Goal: Task Accomplishment & Management: Use online tool/utility

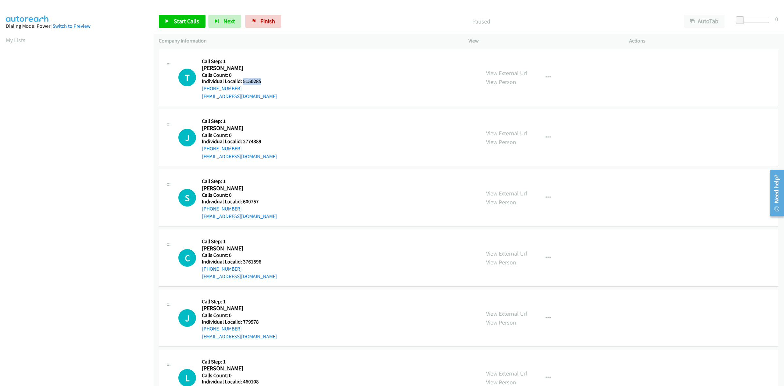
drag, startPoint x: 263, startPoint y: 84, endPoint x: 243, endPoint y: 83, distance: 20.9
click at [243, 83] on h5 "Individual Localid: 5150285" at bounding box center [239, 81] width 75 height 7
copy h5 "5150285"
drag, startPoint x: 261, startPoint y: 81, endPoint x: 242, endPoint y: 82, distance: 18.6
click at [242, 82] on h5 "Individual Localid: 3388221" at bounding box center [239, 81] width 75 height 7
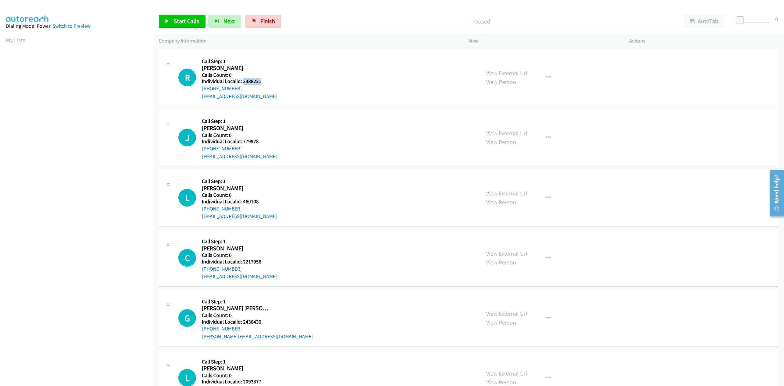
copy h5 "3388221"
drag, startPoint x: 243, startPoint y: 89, endPoint x: 198, endPoint y: 90, distance: 44.4
click at [198, 90] on div "R Callback Scheduled Call Step: 1 Richard Davis America/New_York Calls Count: 0…" at bounding box center [326, 77] width 296 height 45
copy link "+1 828-409-1009"
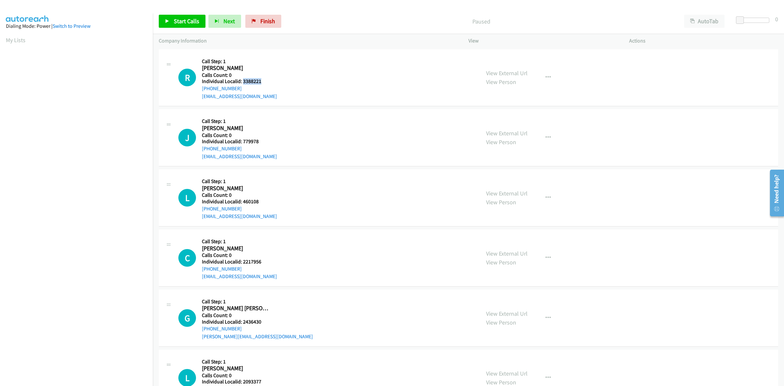
click at [370, 92] on div "R Callback Scheduled Call Step: 1 Richard Davis America/New_York Calls Count: 0…" at bounding box center [326, 77] width 296 height 45
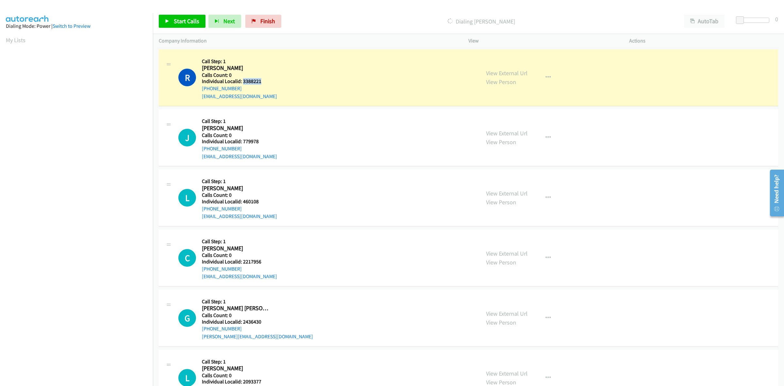
drag, startPoint x: 264, startPoint y: 81, endPoint x: 242, endPoint y: 81, distance: 21.9
click at [242, 81] on h5 "Individual Localid: 3388221" at bounding box center [239, 81] width 75 height 7
copy h5 "3388221"
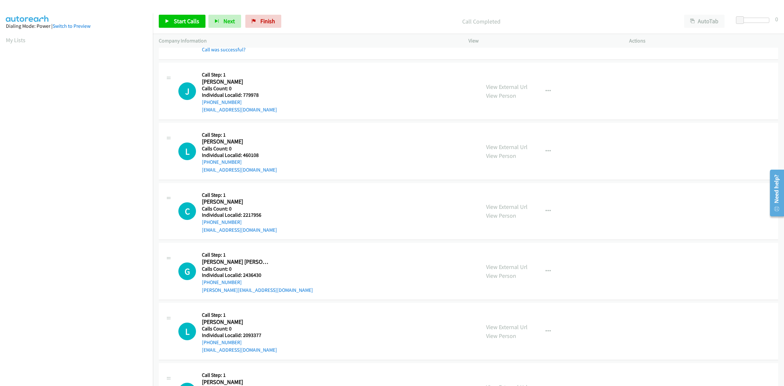
scroll to position [61, 0]
drag, startPoint x: 256, startPoint y: 94, endPoint x: 243, endPoint y: 93, distance: 13.1
click at [243, 93] on h5 "Individual Localid: 779978" at bounding box center [239, 94] width 75 height 7
copy h5 "779978"
drag, startPoint x: 237, startPoint y: 101, endPoint x: 200, endPoint y: 104, distance: 37.3
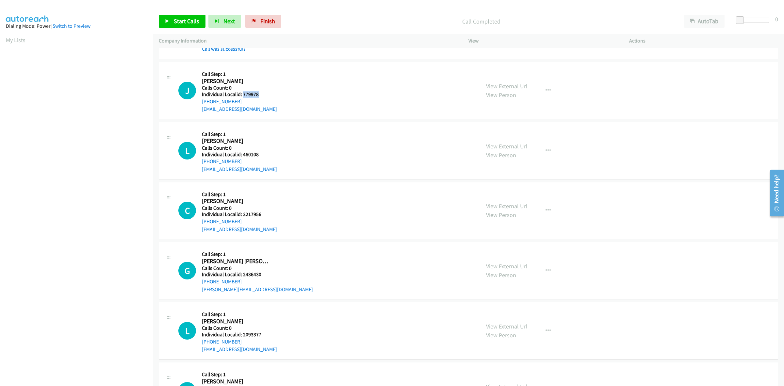
click at [200, 104] on div "J Callback Scheduled Call Step: 1 John Lalanas America/New_York Calls Count: 0 …" at bounding box center [326, 90] width 296 height 45
copy link "+1 917-841-0601"
click at [363, 95] on div "J Callback Scheduled Call Step: 1 John Lalanas America/New_York Calls Count: 0 …" at bounding box center [326, 90] width 296 height 45
click at [354, 109] on div "J Callback Scheduled Call Step: 1 John Lalanas America/New_York Calls Count: 0 …" at bounding box center [326, 90] width 296 height 45
drag, startPoint x: 263, startPoint y: 94, endPoint x: 242, endPoint y: 95, distance: 20.9
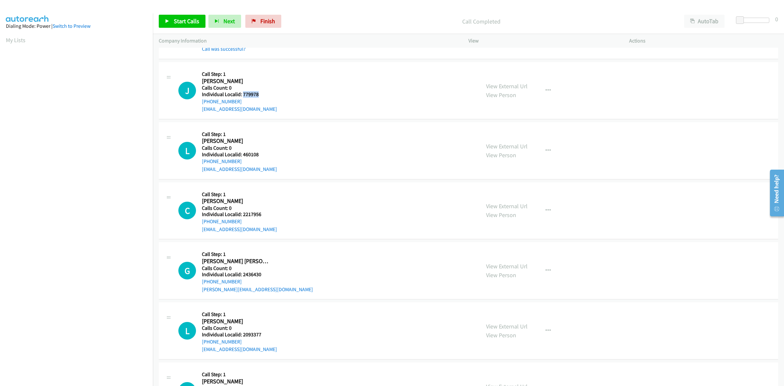
click at [242, 95] on h5 "Individual Localid: 779978" at bounding box center [239, 94] width 75 height 7
copy h5 "779978"
drag, startPoint x: 241, startPoint y: 100, endPoint x: 263, endPoint y: 104, distance: 23.0
click at [263, 104] on div "+1 917-841-0601" at bounding box center [239, 102] width 75 height 8
click at [298, 92] on div "J Callback Scheduled Call Step: 1 John Lalanas America/New_York Calls Count: 0 …" at bounding box center [326, 90] width 296 height 45
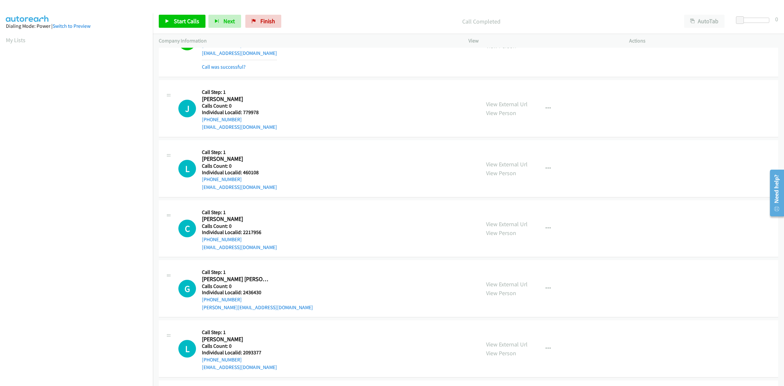
scroll to position [51, 0]
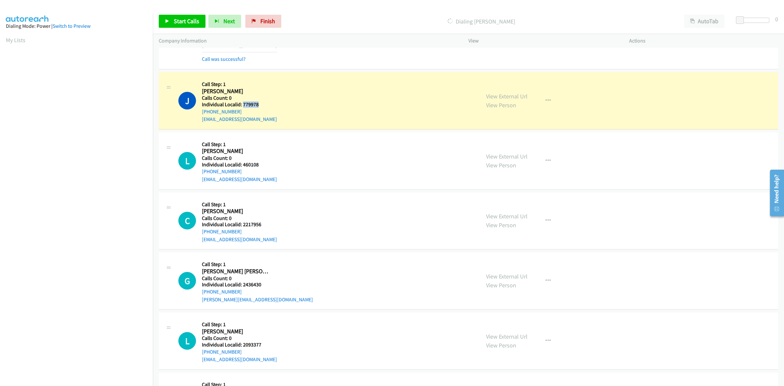
drag, startPoint x: 258, startPoint y: 104, endPoint x: 243, endPoint y: 104, distance: 15.7
click at [243, 104] on h5 "Individual Localid: 779978" at bounding box center [239, 104] width 75 height 7
copy h5 "779978"
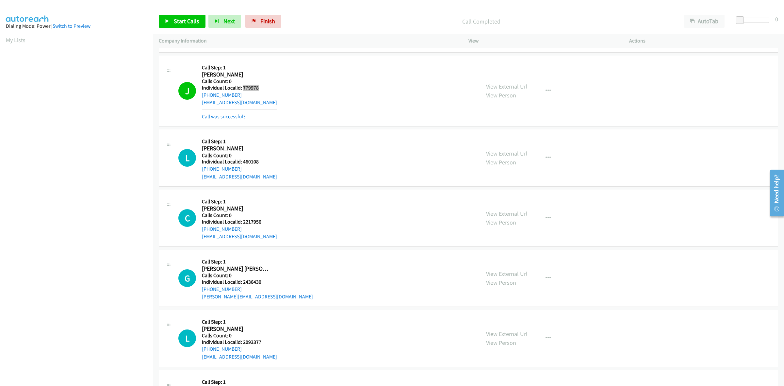
scroll to position [112, 0]
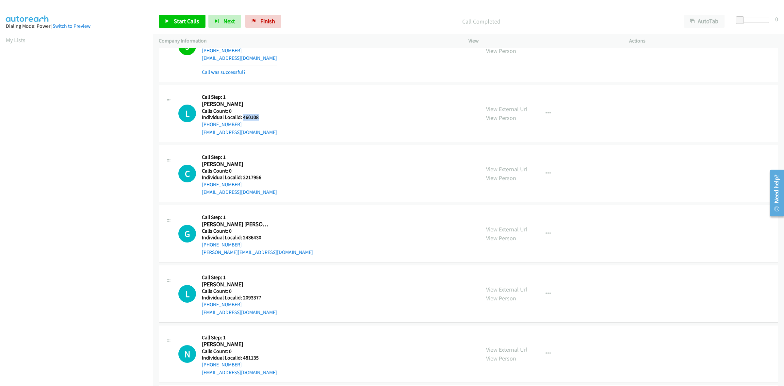
drag, startPoint x: 256, startPoint y: 117, endPoint x: 243, endPoint y: 118, distance: 13.1
click at [243, 118] on h5 "Individual Localid: 460108" at bounding box center [239, 117] width 75 height 7
copy h5 "460108"
drag, startPoint x: 242, startPoint y: 121, endPoint x: 199, endPoint y: 126, distance: 42.7
click at [199, 126] on div "L Callback Scheduled Call Step: 1 Luke Mickel America/New_York Calls Count: 0 I…" at bounding box center [326, 113] width 296 height 45
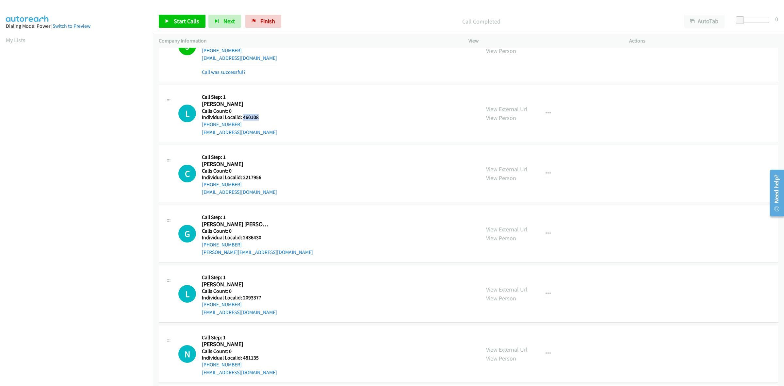
copy link "+1 609-805-2617"
drag, startPoint x: 259, startPoint y: 115, endPoint x: 242, endPoint y: 118, distance: 16.5
click at [242, 118] on h5 "Individual Localid: 460108" at bounding box center [239, 117] width 75 height 7
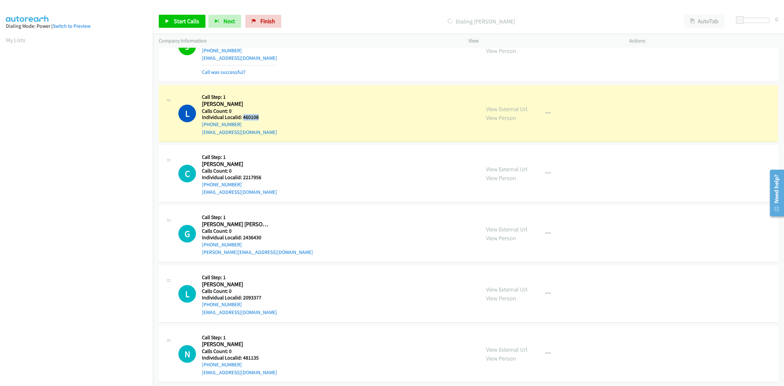
copy h5 "460108"
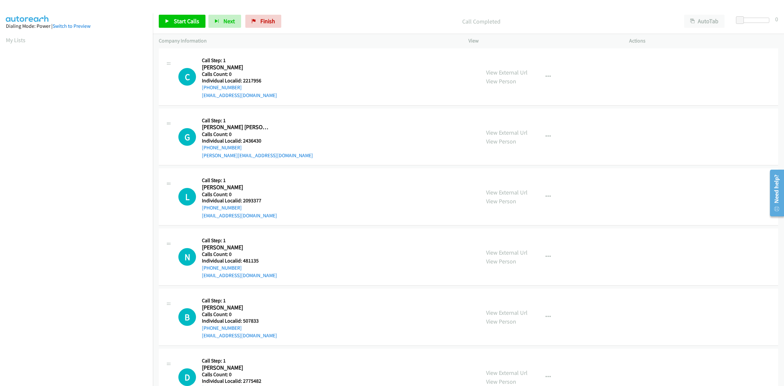
scroll to position [224, 0]
drag, startPoint x: 263, startPoint y: 76, endPoint x: 243, endPoint y: 79, distance: 20.7
click at [243, 79] on h5 "Individual Localid: 2217956" at bounding box center [239, 79] width 75 height 7
drag, startPoint x: 244, startPoint y: 87, endPoint x: 201, endPoint y: 89, distance: 43.2
click at [201, 89] on div "C Callback Scheduled Call Step: 1 Chris Bryan America/New_York Calls Count: 0 I…" at bounding box center [326, 75] width 296 height 45
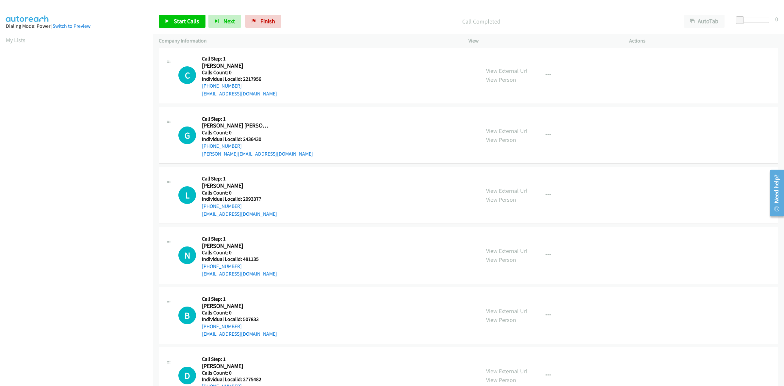
click at [136, 13] on aside "Dialing Mode: Power | Switch to Preview My Lists" at bounding box center [76, 193] width 153 height 361
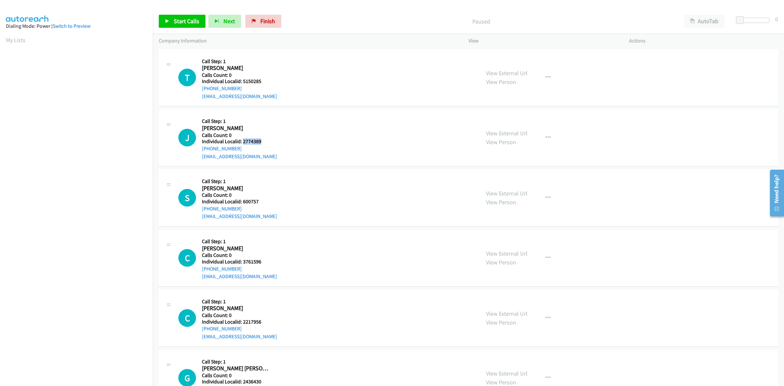
drag, startPoint x: 248, startPoint y: 138, endPoint x: 243, endPoint y: 139, distance: 5.1
click at [243, 139] on h5 "Individual Localid: 2774389" at bounding box center [239, 141] width 75 height 7
copy h5 "2774389"
drag, startPoint x: 265, startPoint y: 83, endPoint x: 243, endPoint y: 79, distance: 22.5
click at [243, 79] on h5 "Individual Localid: 5150285" at bounding box center [239, 81] width 75 height 7
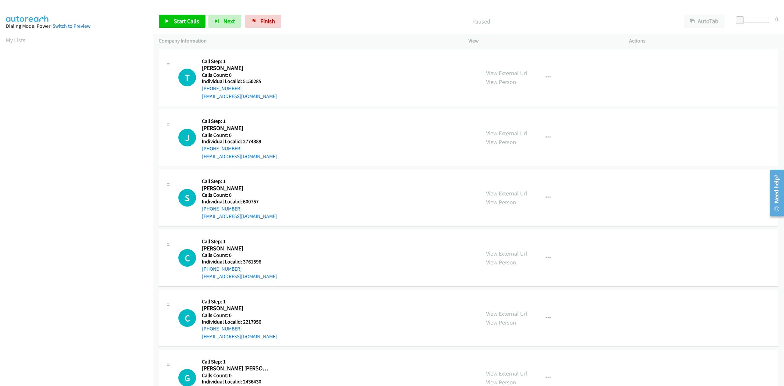
click at [308, 119] on div "J Callback Scheduled Call Step: 1 [PERSON_NAME] America/Los_Angeles Calls Count…" at bounding box center [326, 137] width 296 height 45
drag, startPoint x: 263, startPoint y: 141, endPoint x: 243, endPoint y: 141, distance: 20.6
click at [243, 141] on h5 "Individual Localid: 2774389" at bounding box center [239, 141] width 75 height 7
copy h5 "2774389"
